Goal: Check status: Check status

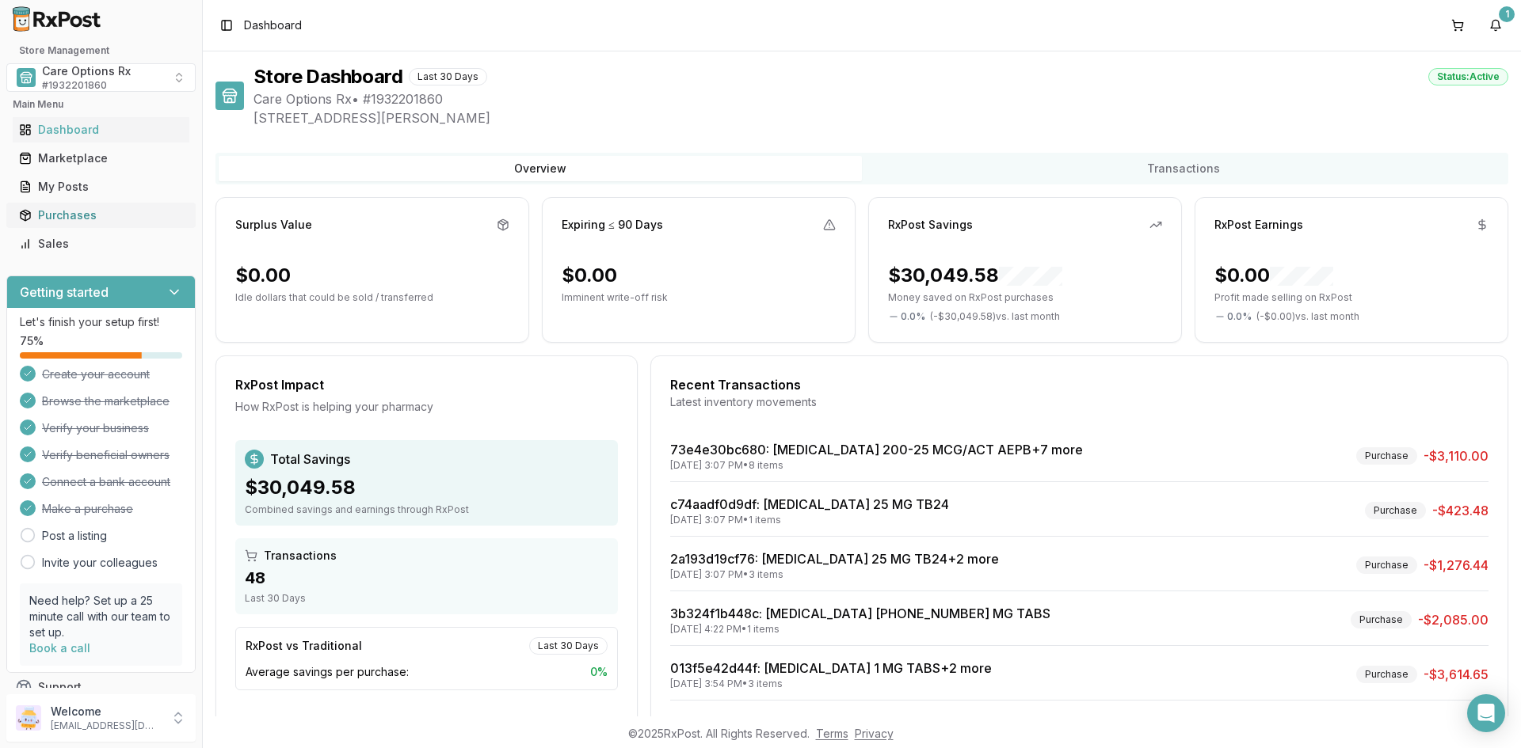
click at [66, 210] on div "Purchases" at bounding box center [101, 216] width 164 height 16
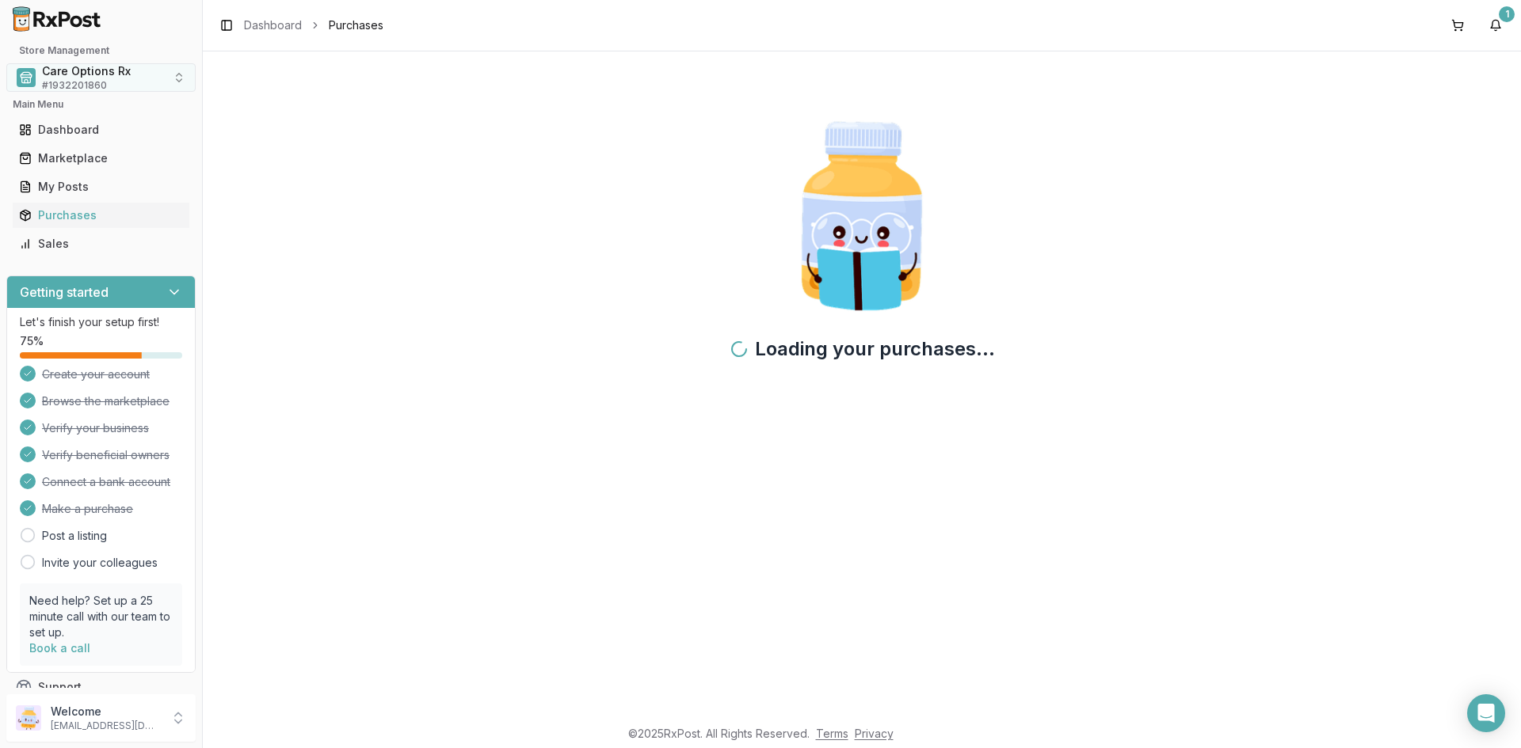
click at [78, 77] on span "Care Options Rx" at bounding box center [86, 71] width 89 height 16
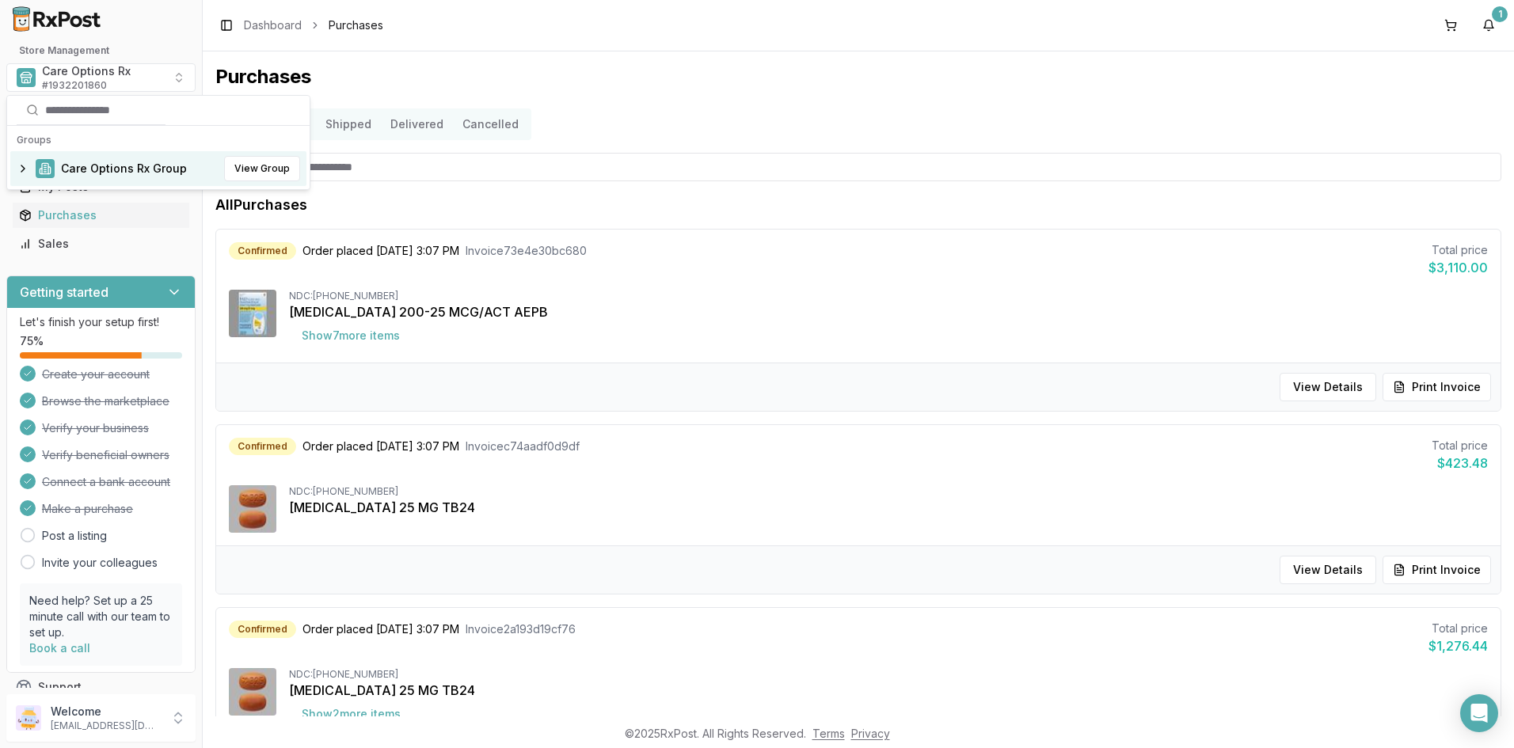
click at [93, 172] on span "Care Options Rx Group" at bounding box center [124, 169] width 126 height 16
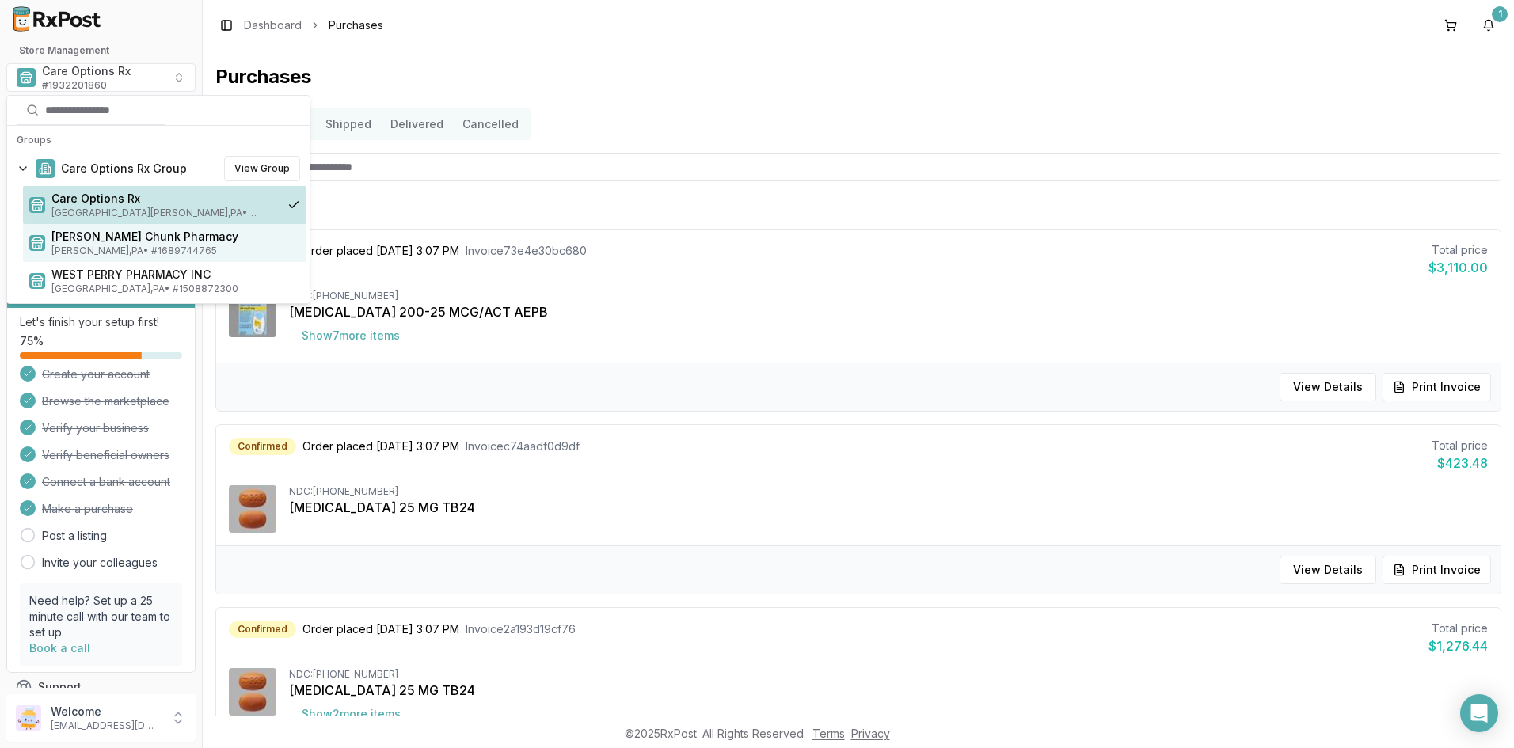
click at [99, 245] on span "[PERSON_NAME] , [GEOGRAPHIC_DATA] • # 1689744765" at bounding box center [175, 251] width 249 height 13
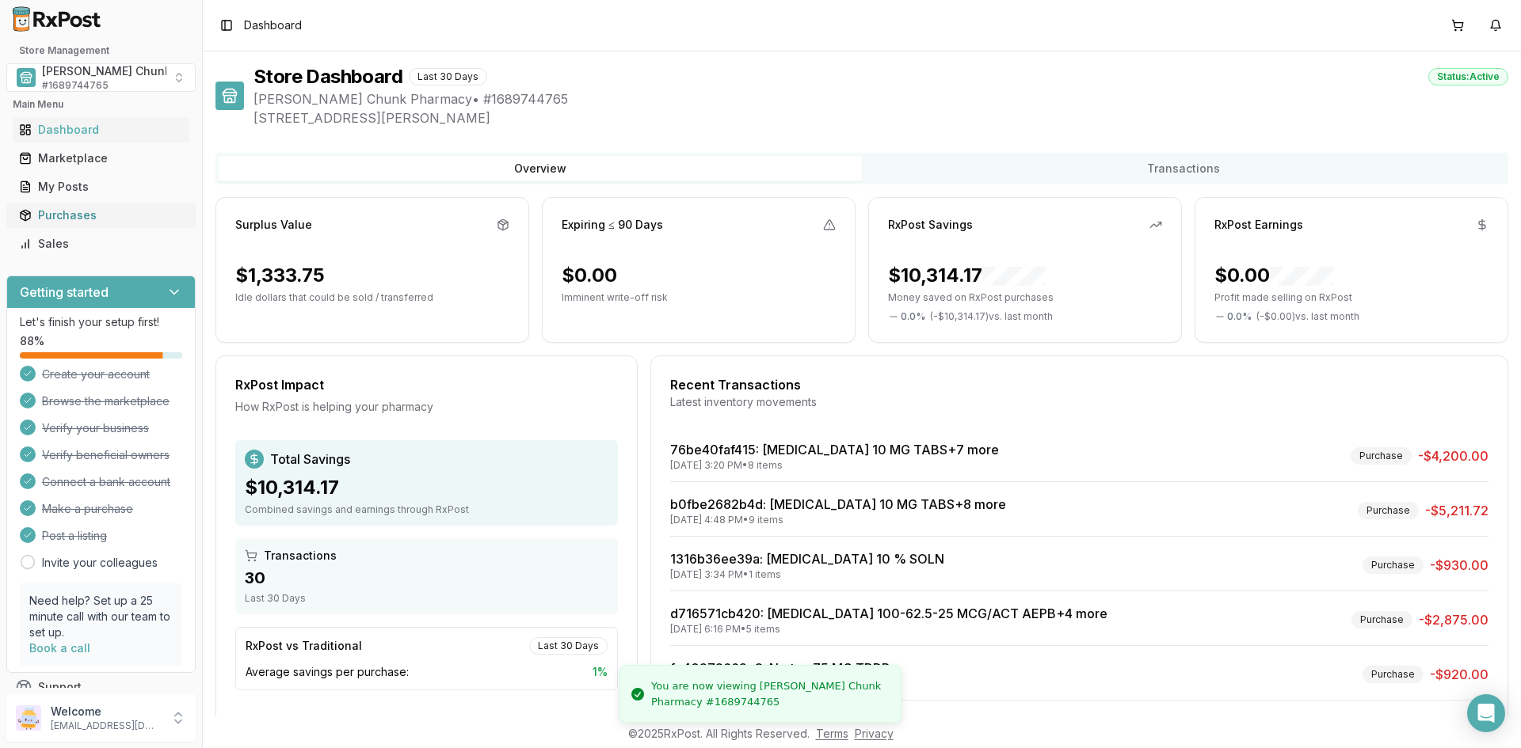
click at [66, 215] on div "Purchases" at bounding box center [101, 216] width 164 height 16
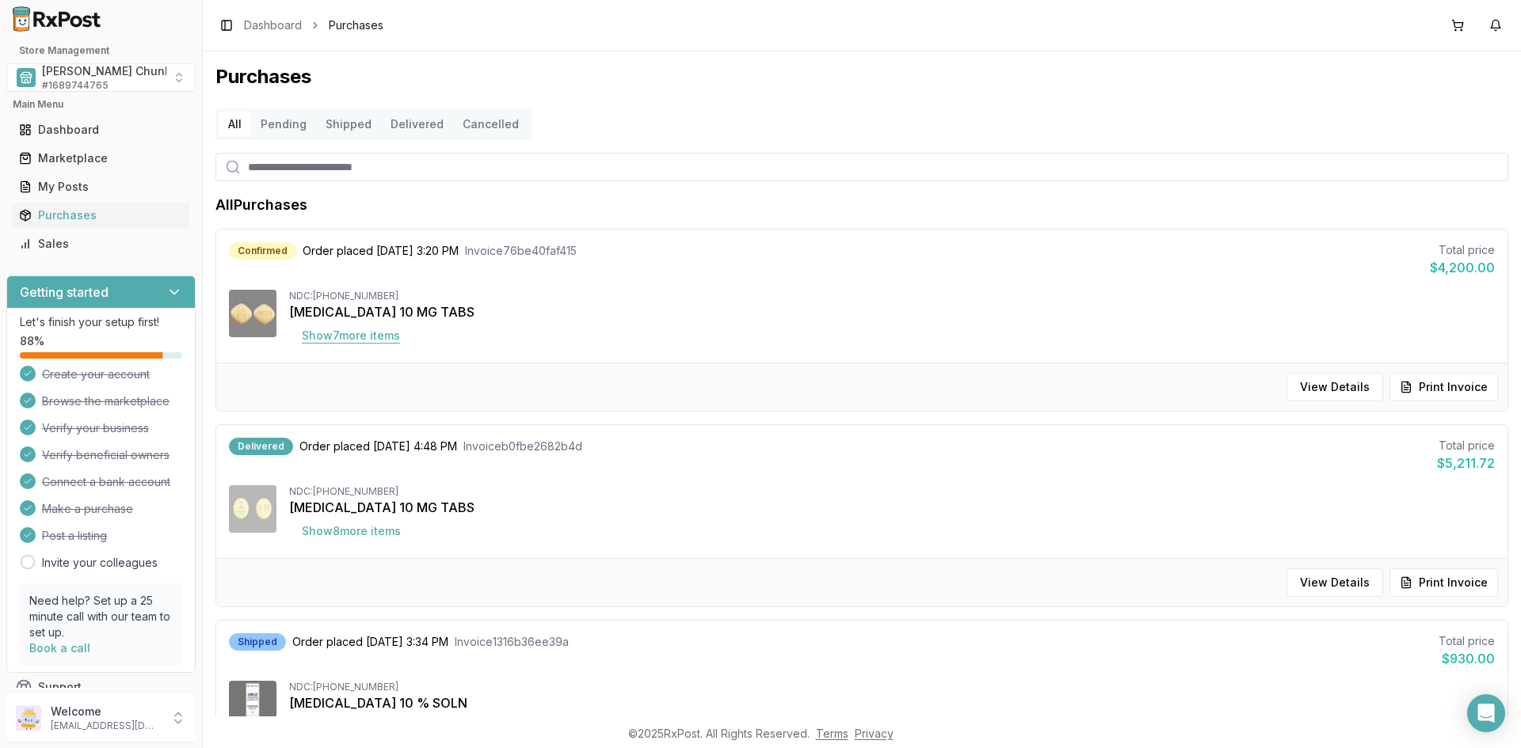
click at [357, 338] on button "Show 7 more item s" at bounding box center [351, 336] width 124 height 29
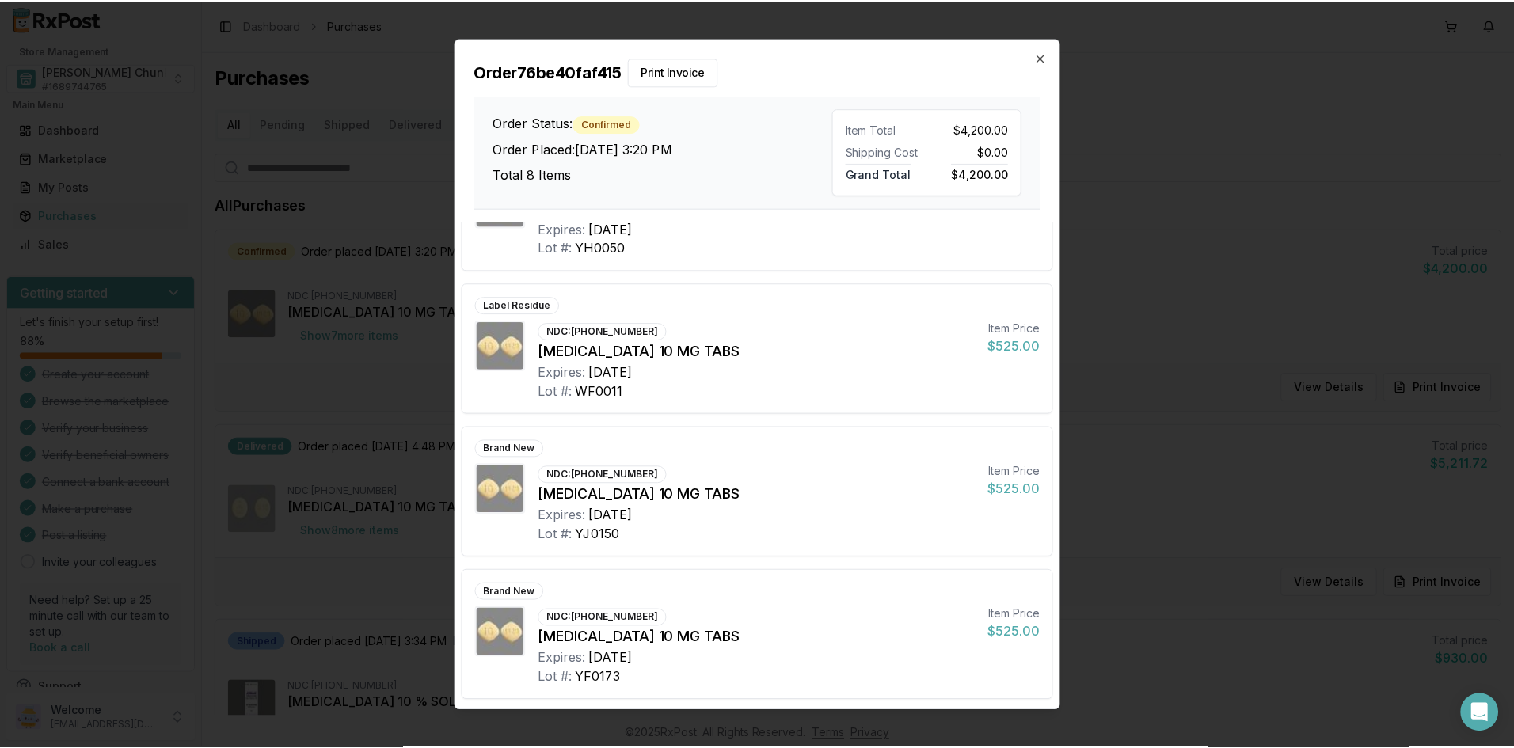
scroll to position [657, 0]
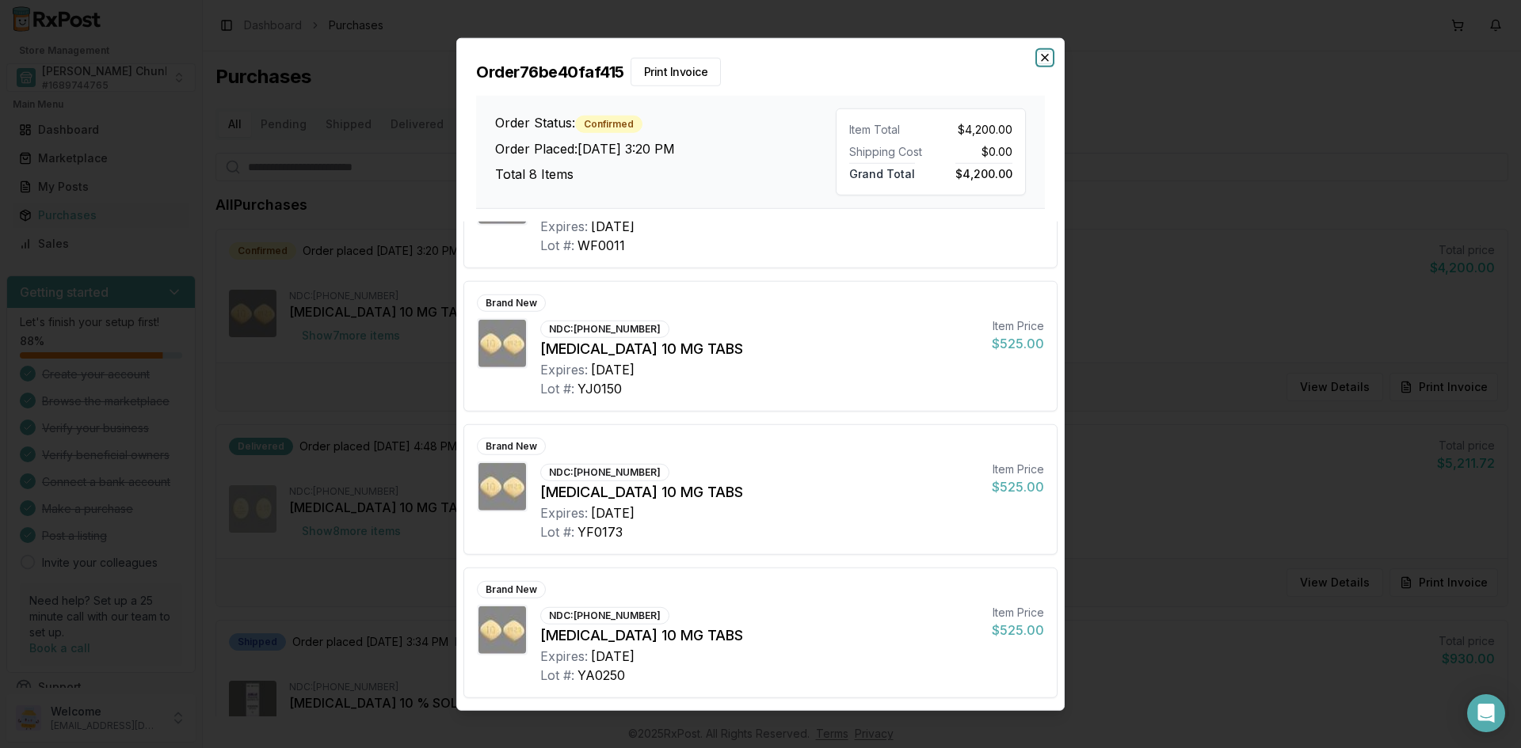
click at [1045, 57] on icon "button" at bounding box center [1044, 57] width 6 height 6
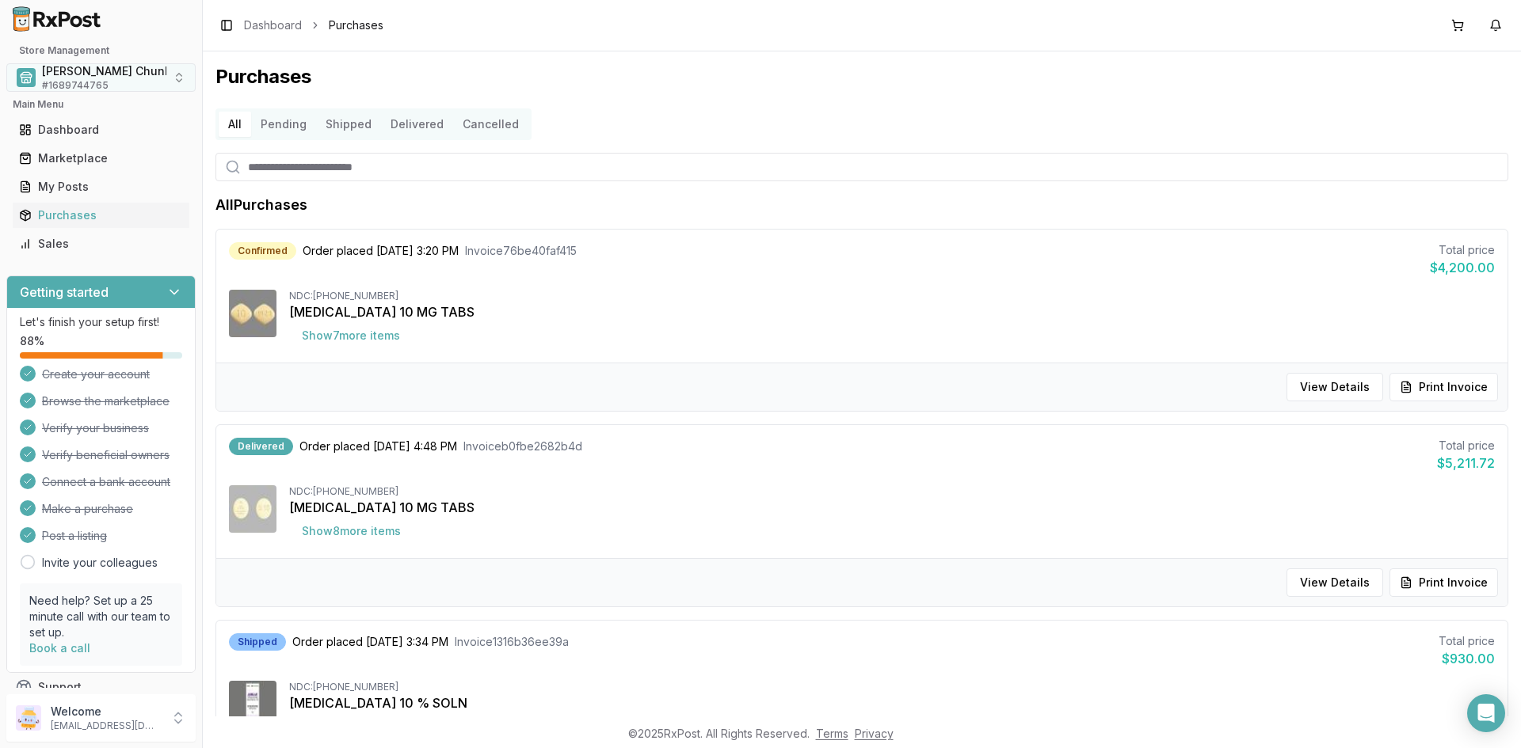
click at [83, 74] on span "[PERSON_NAME] Chunk Pharmacy" at bounding box center [135, 71] width 187 height 16
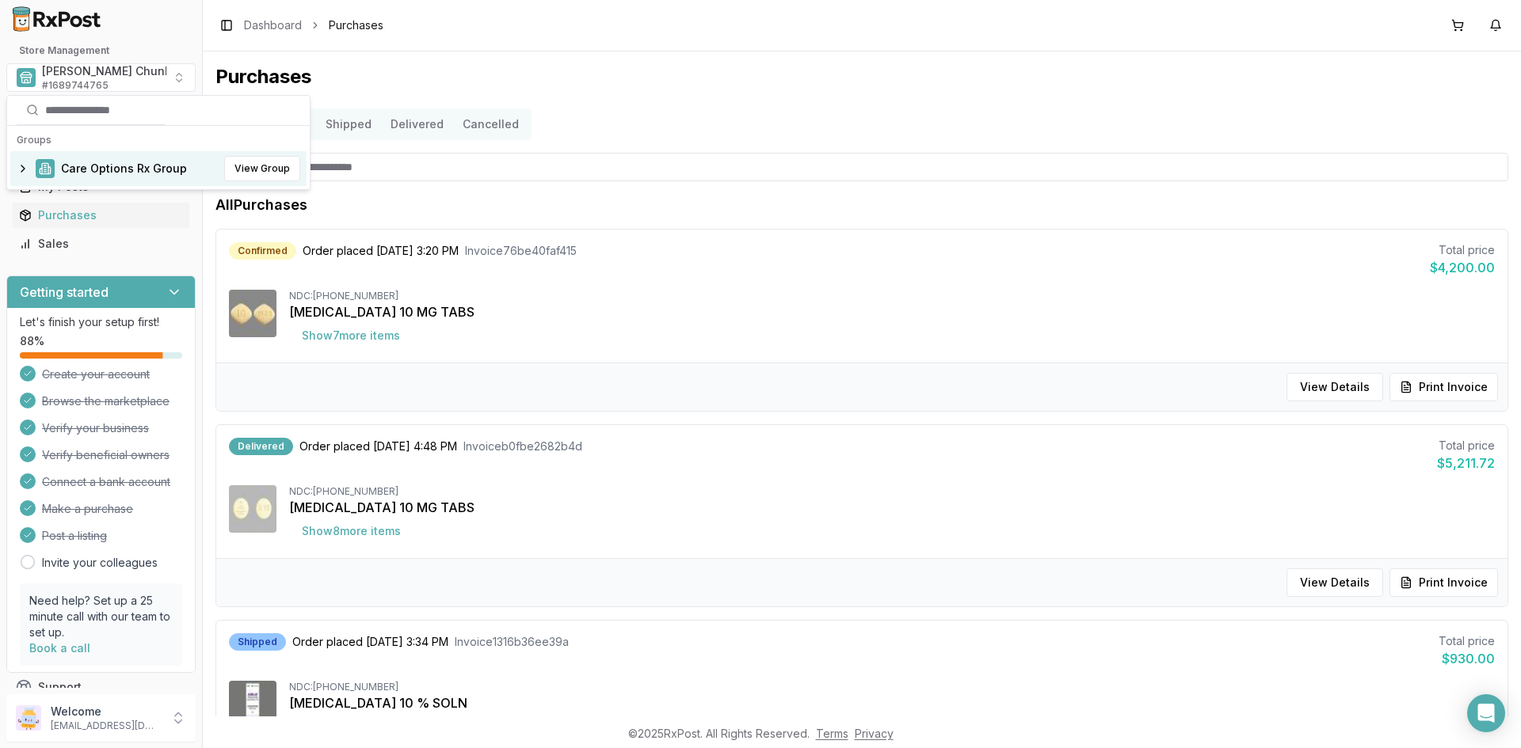
click at [101, 167] on span "Care Options Rx Group" at bounding box center [124, 169] width 126 height 16
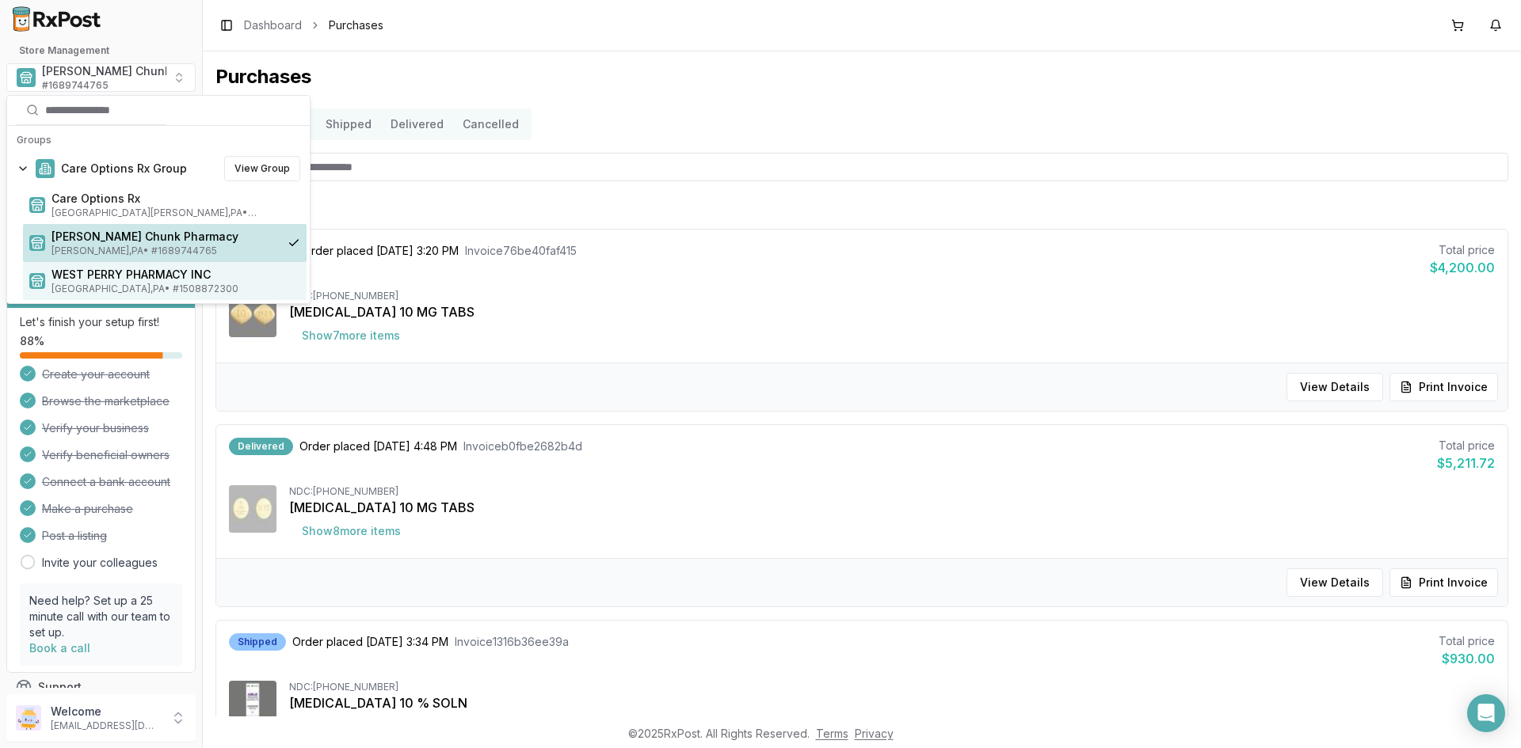
click at [102, 276] on span "WEST PERRY PHARMACY INC" at bounding box center [175, 275] width 249 height 16
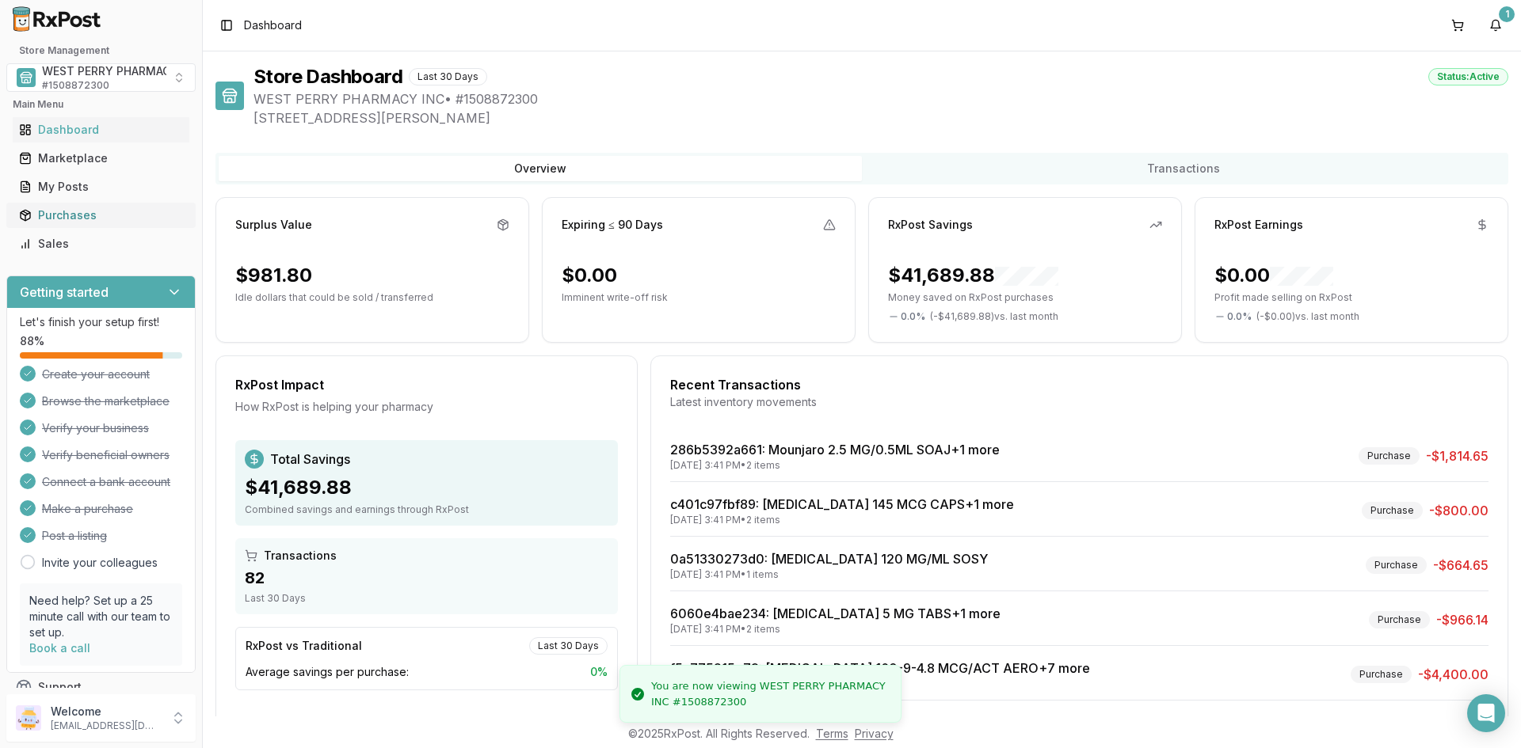
click at [70, 216] on div "Purchases" at bounding box center [101, 216] width 164 height 16
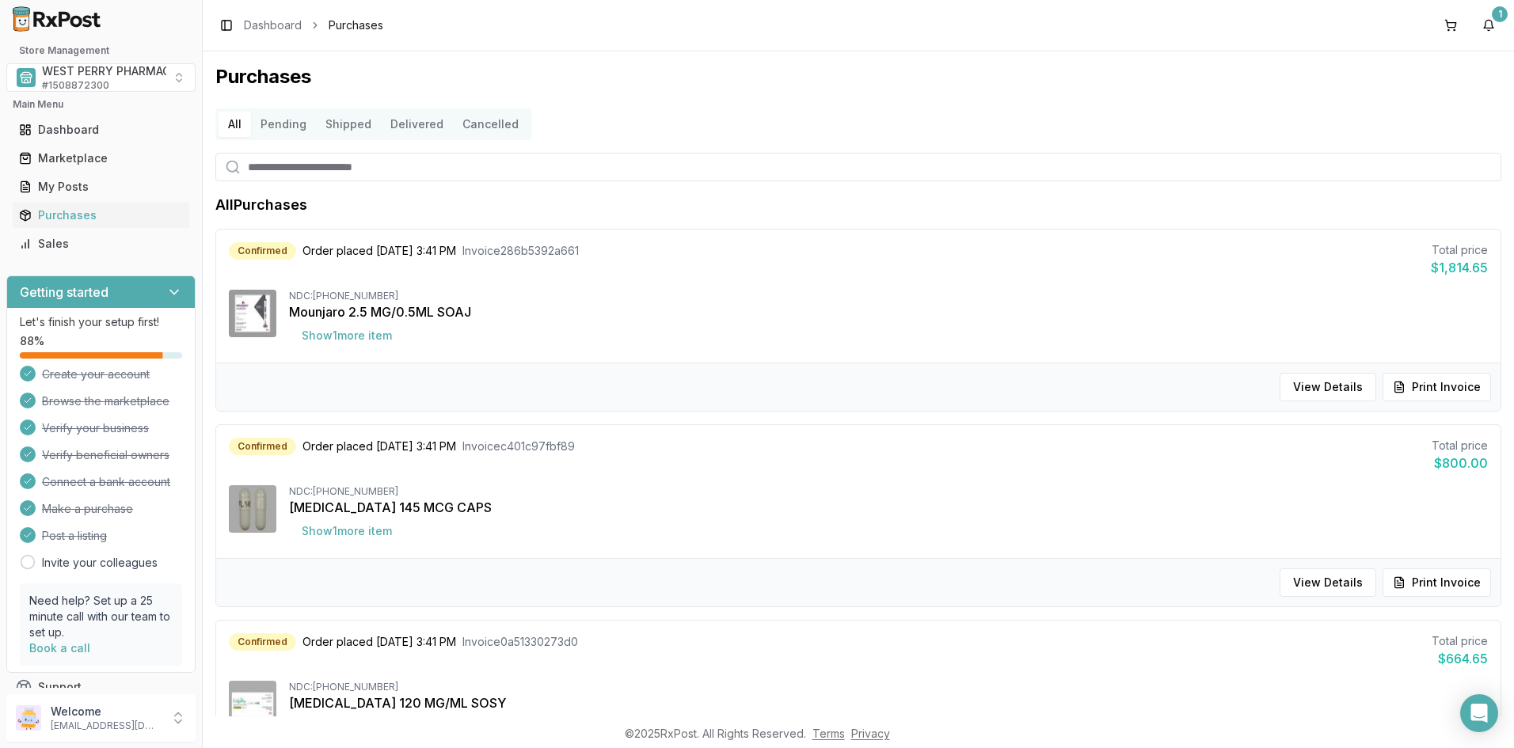
drag, startPoint x: 1425, startPoint y: 114, endPoint x: 1373, endPoint y: 113, distance: 52.3
click at [1425, 114] on div "All Pending Shipped Delivered Cancelled" at bounding box center [858, 125] width 1286 height 32
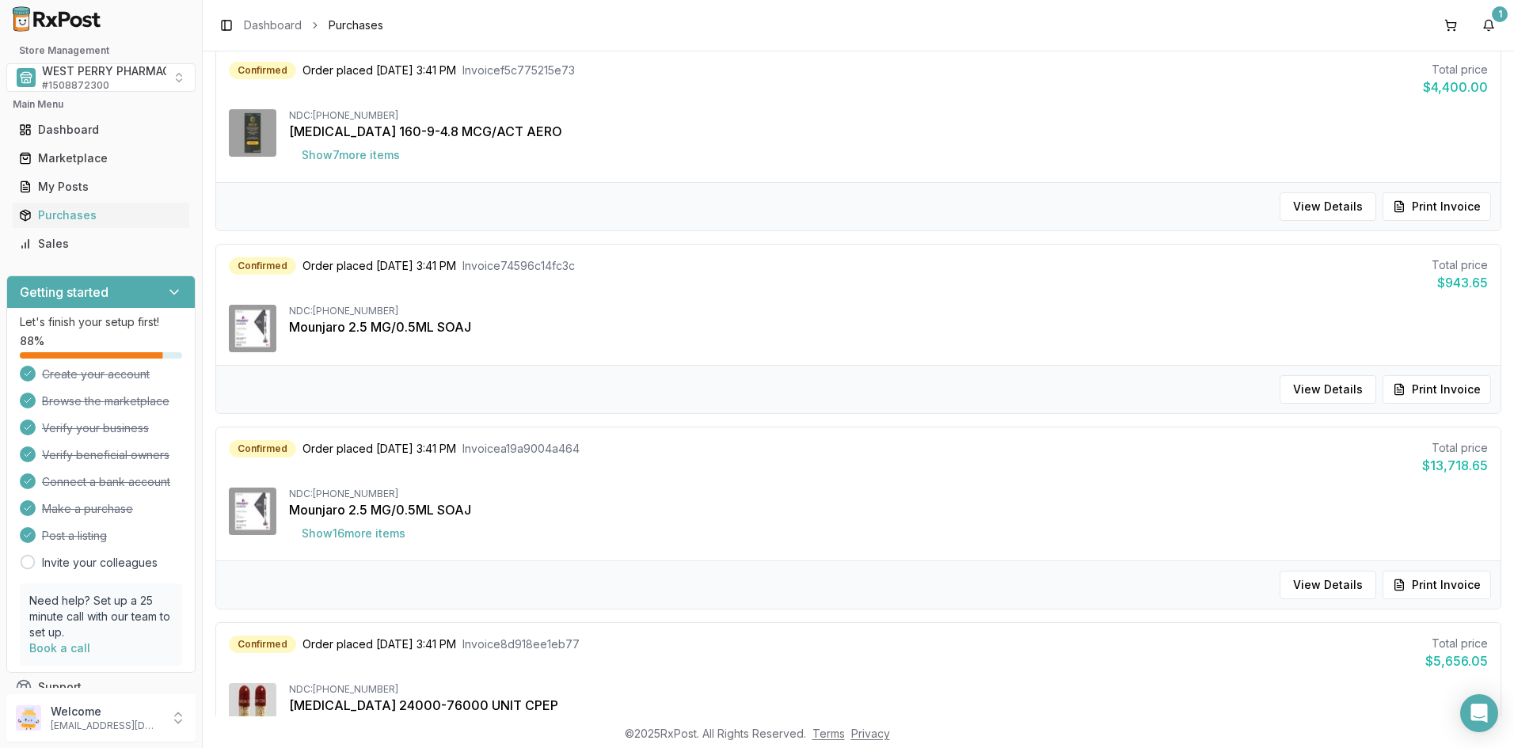
scroll to position [1030, 0]
